Goal: Manage account settings

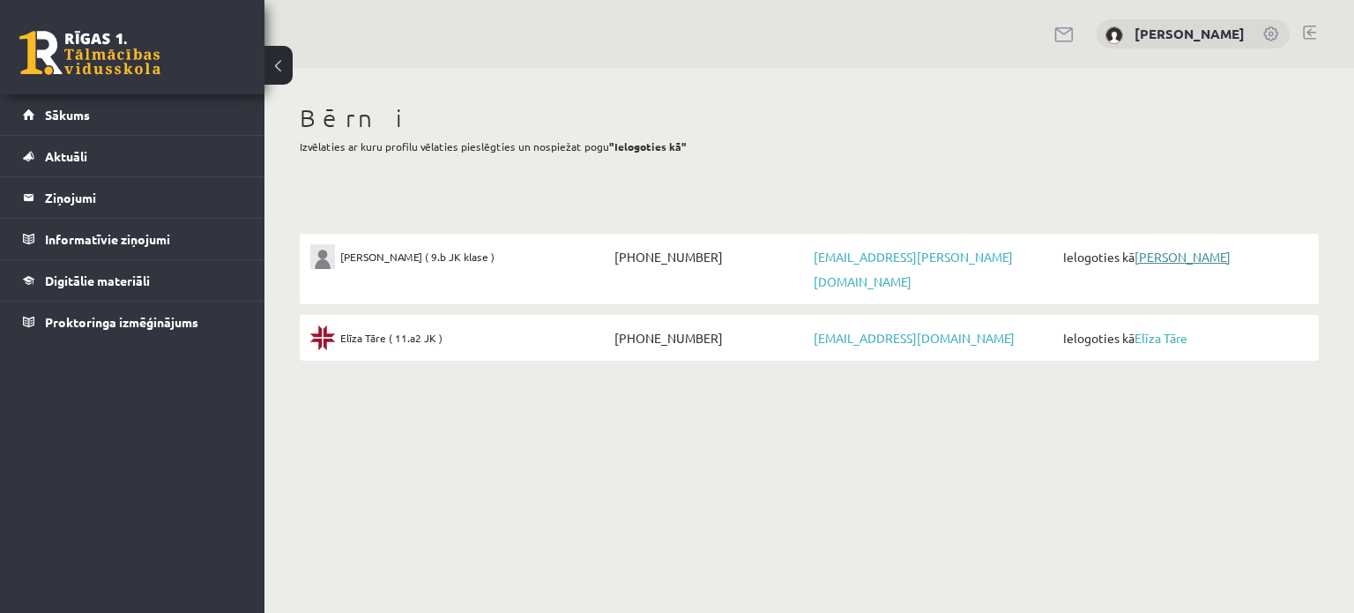
click at [1172, 253] on link "[PERSON_NAME]" at bounding box center [1183, 257] width 96 height 16
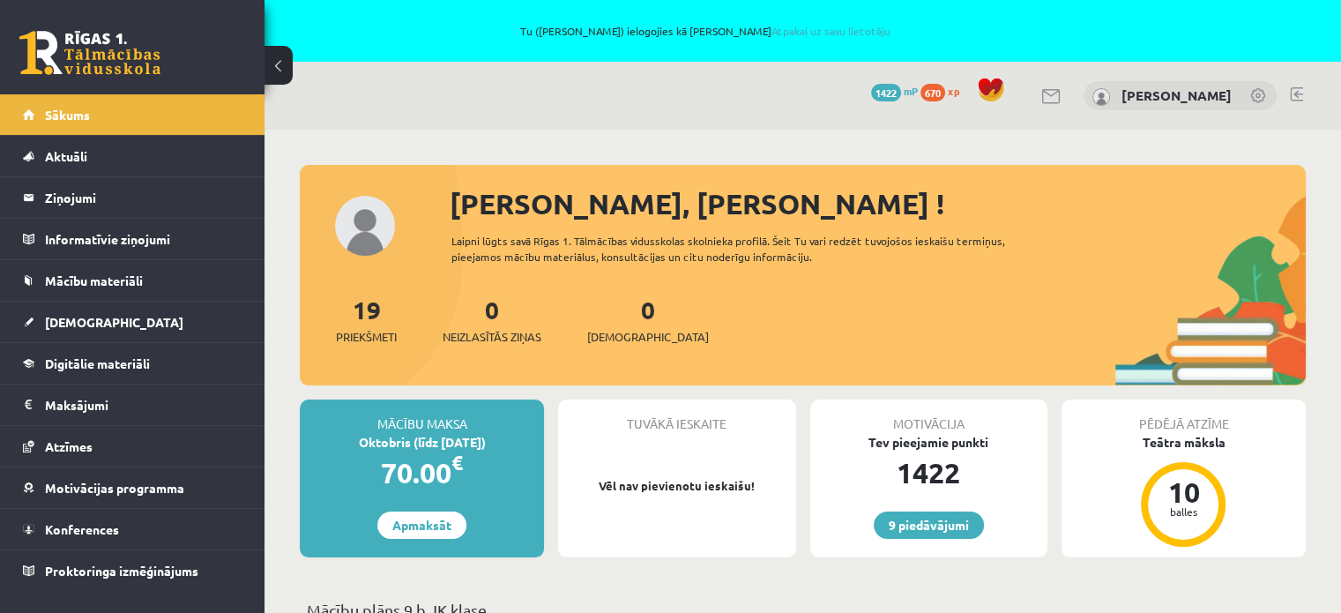
click at [1255, 87] on div "[PERSON_NAME]" at bounding box center [1180, 96] width 193 height 30
drag, startPoint x: 1267, startPoint y: 199, endPoint x: 1242, endPoint y: 144, distance: 60.8
click at [1259, 92] on link at bounding box center [1259, 97] width 18 height 18
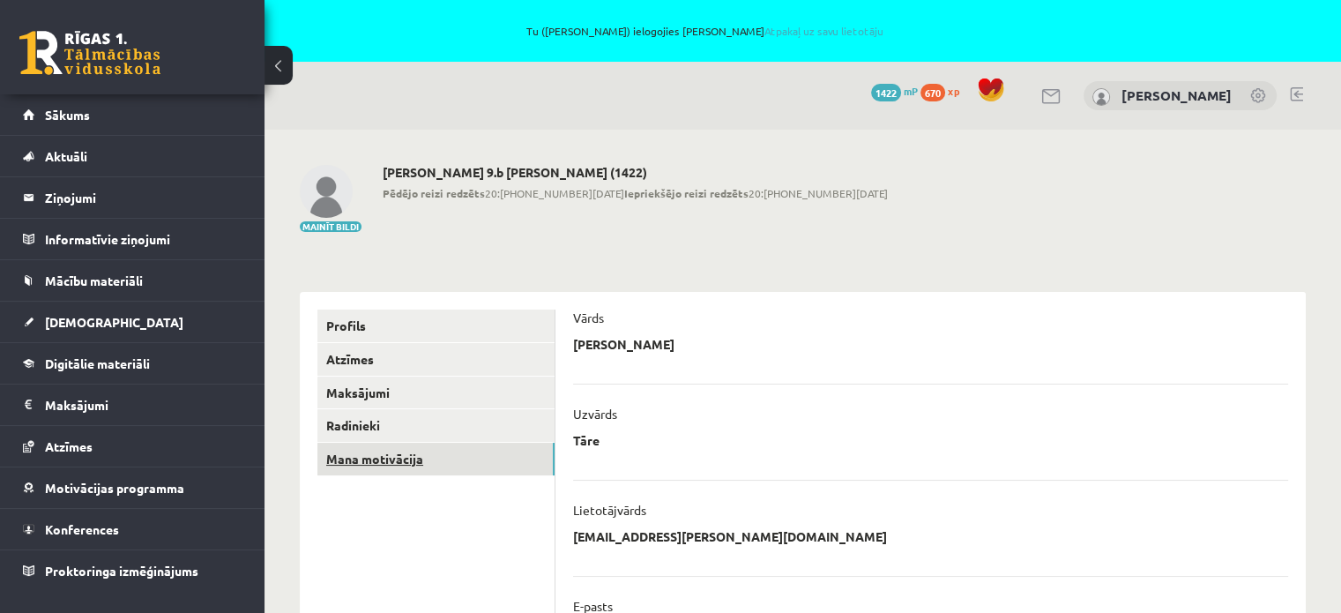
click at [465, 466] on link "Mana motivācija" at bounding box center [435, 459] width 237 height 33
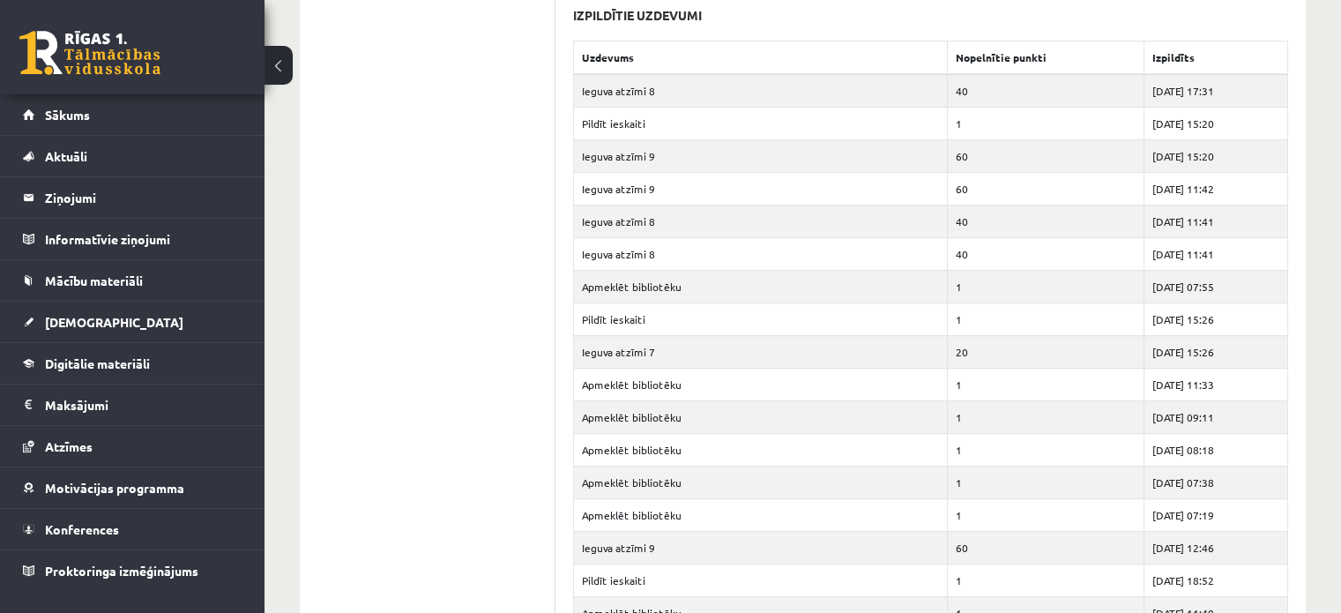
scroll to position [1234, 0]
